Goal: Task Accomplishment & Management: Manage account settings

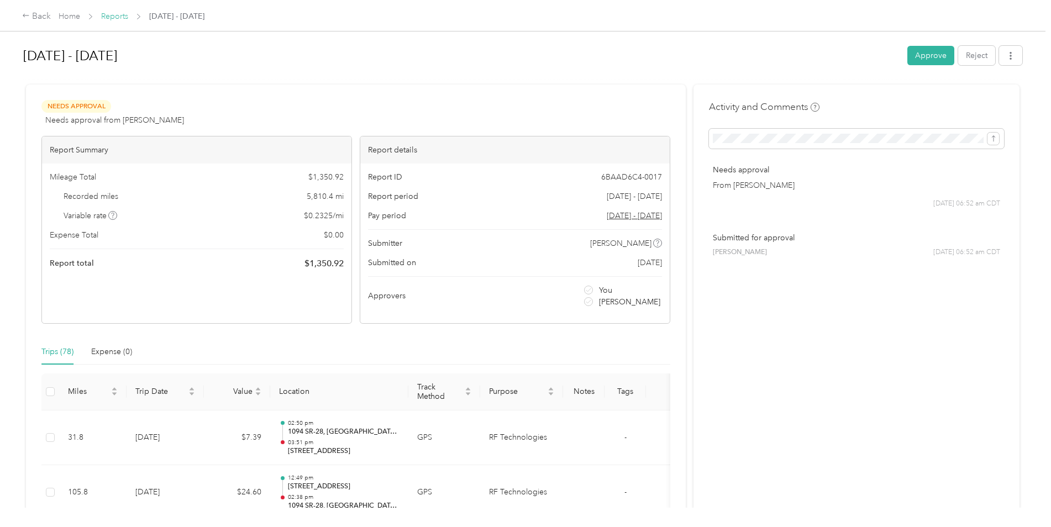
click at [120, 14] on link "Reports" at bounding box center [114, 16] width 27 height 9
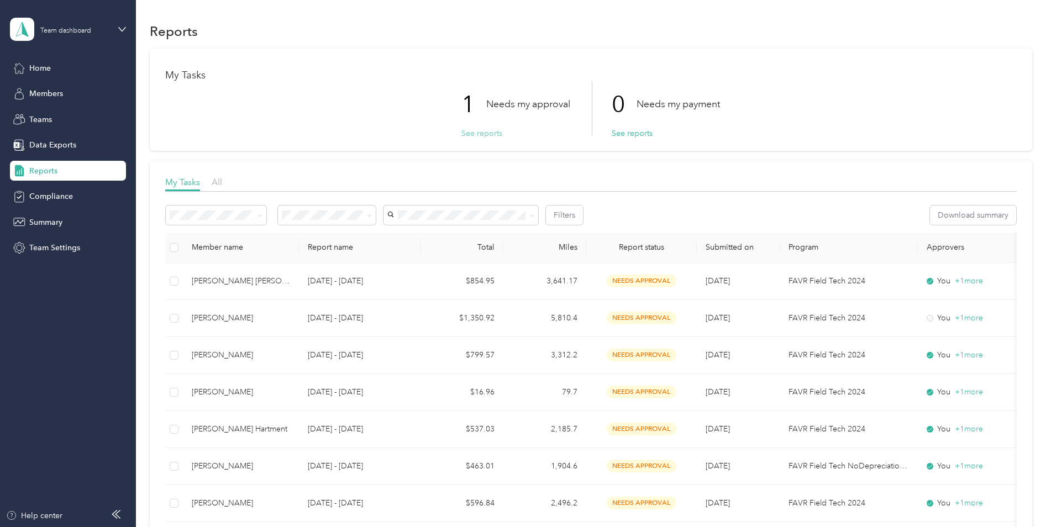
click at [483, 133] on button "See reports" at bounding box center [481, 134] width 41 height 12
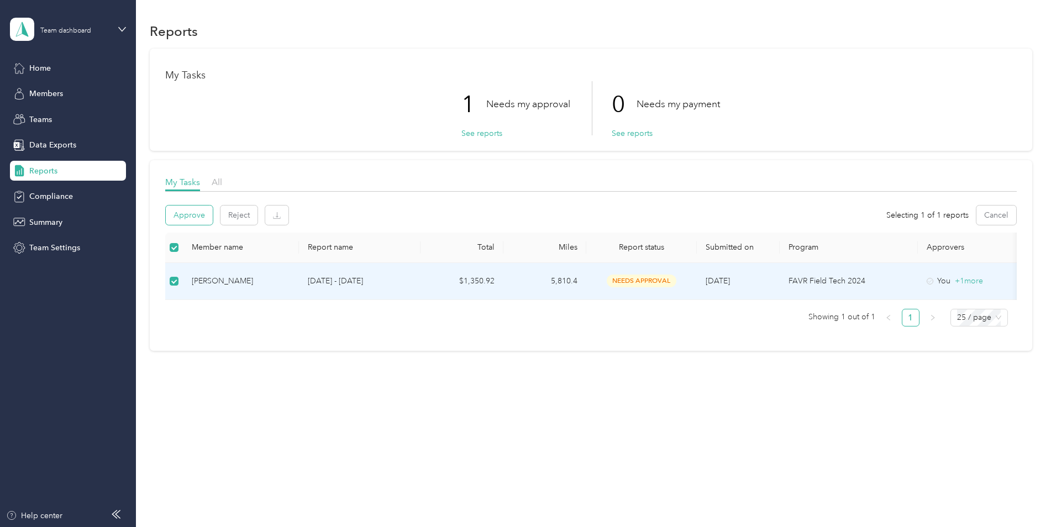
click at [179, 210] on button "Approve" at bounding box center [189, 215] width 47 height 19
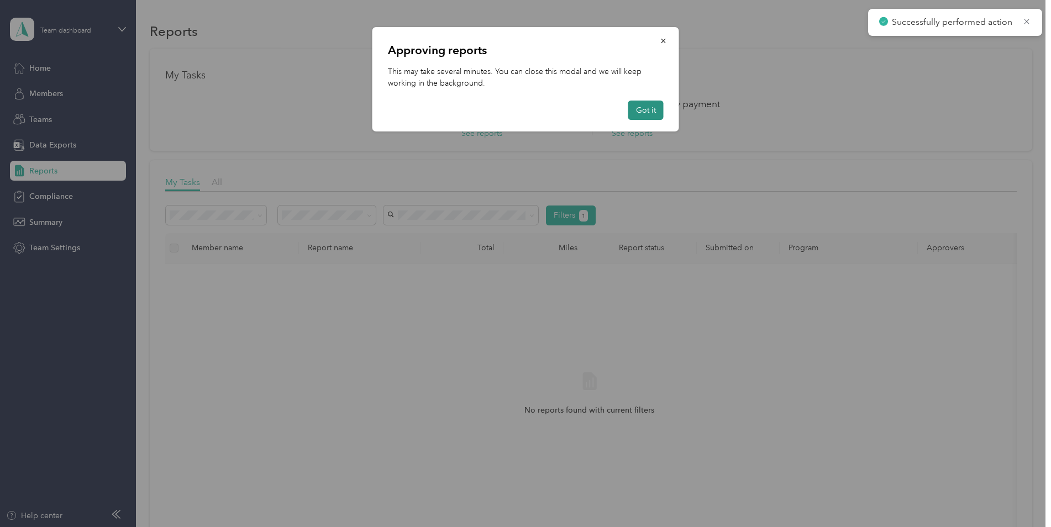
click at [636, 109] on button "Got it" at bounding box center [645, 110] width 35 height 19
